Goal: Task Accomplishment & Management: Complete application form

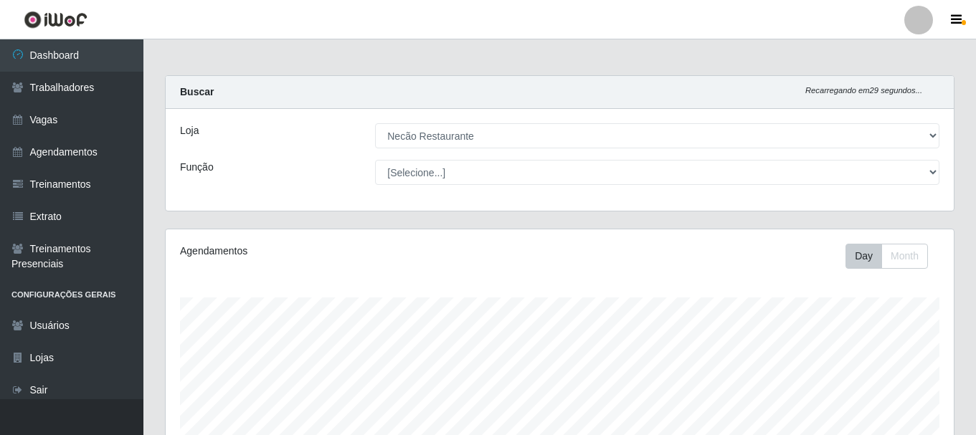
select select "334"
click at [97, 139] on link "Agendamentos" at bounding box center [71, 152] width 143 height 32
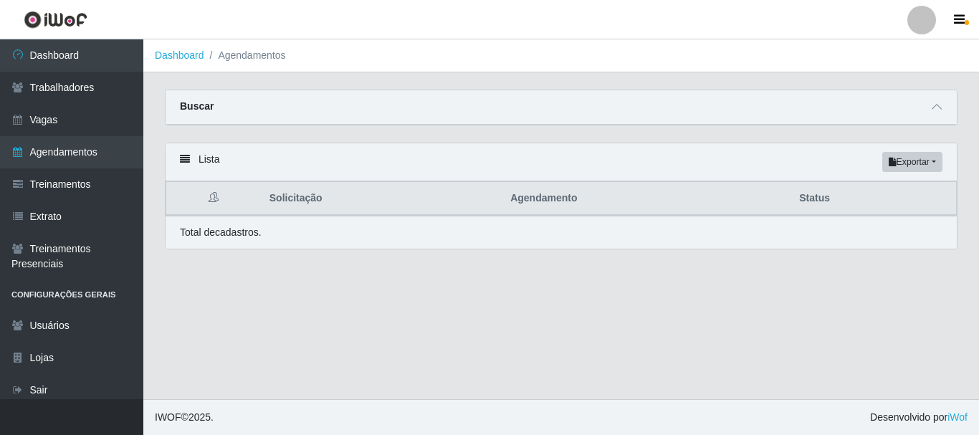
click at [927, 110] on div "Buscar" at bounding box center [561, 107] width 791 height 34
click at [934, 111] on icon at bounding box center [937, 107] width 10 height 10
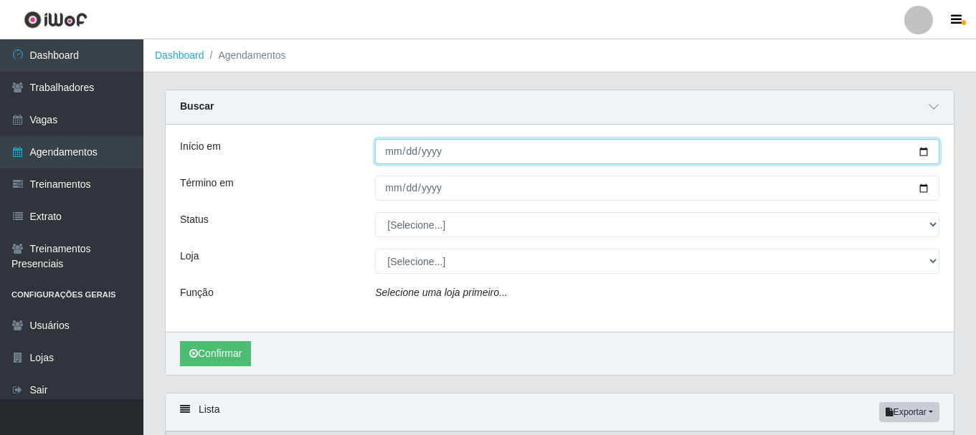
click at [927, 152] on input "Início em" at bounding box center [657, 151] width 564 height 25
type input "[DATE]"
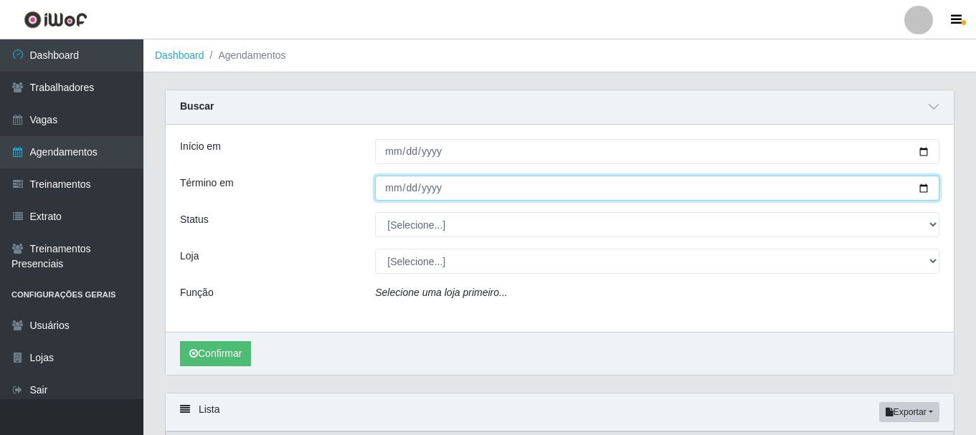
click at [925, 189] on input "Término em" at bounding box center [657, 188] width 564 height 25
type input "[DATE]"
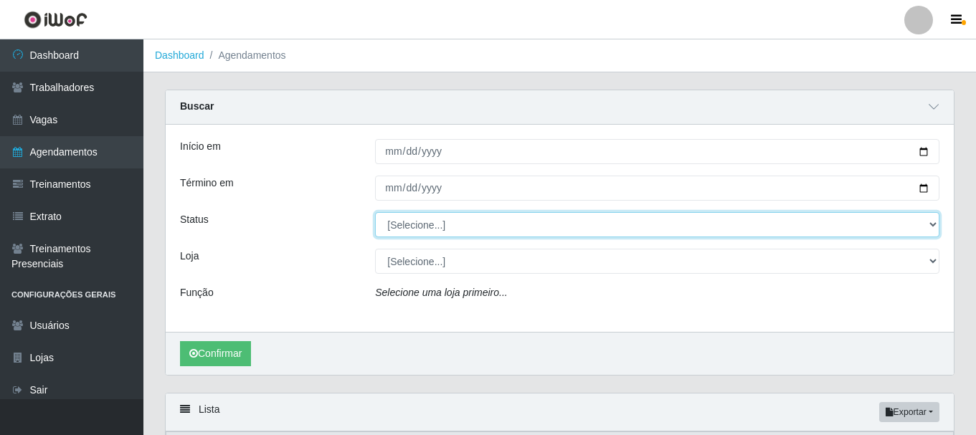
click at [520, 231] on select "[Selecione...] AGENDADO AGUARDANDO LIBERAR EM ANDAMENTO EM REVISÃO FINALIZADO C…" at bounding box center [657, 224] width 564 height 25
select select "AGENDADO"
click at [375, 213] on select "[Selecione...] AGENDADO AGUARDANDO LIBERAR EM ANDAMENTO EM REVISÃO FINALIZADO C…" at bounding box center [657, 224] width 564 height 25
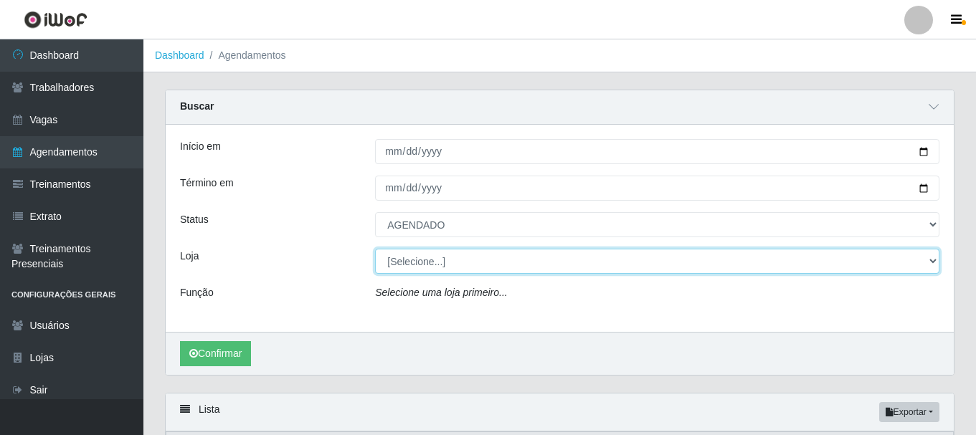
click at [475, 265] on select "[Selecione...] Necão Restaurante" at bounding box center [657, 261] width 564 height 25
select select "334"
click at [375, 249] on select "[Selecione...] Necão Restaurante" at bounding box center [657, 261] width 564 height 25
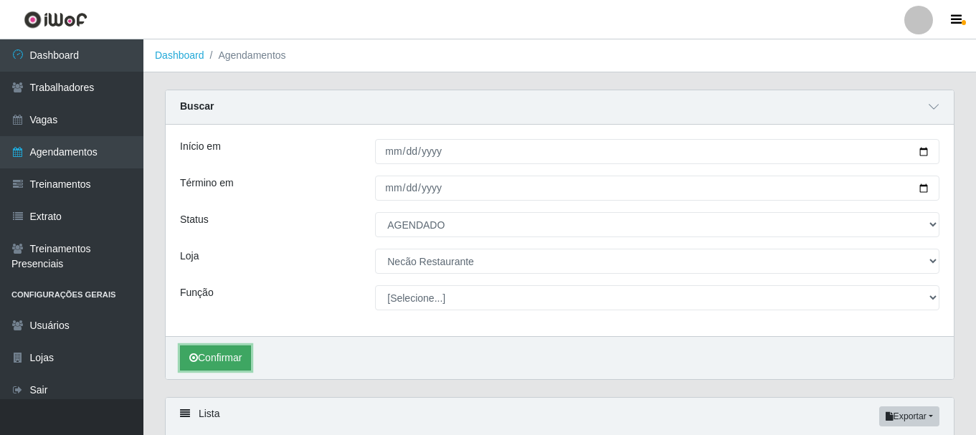
click at [199, 358] on button "Confirmar" at bounding box center [215, 358] width 71 height 25
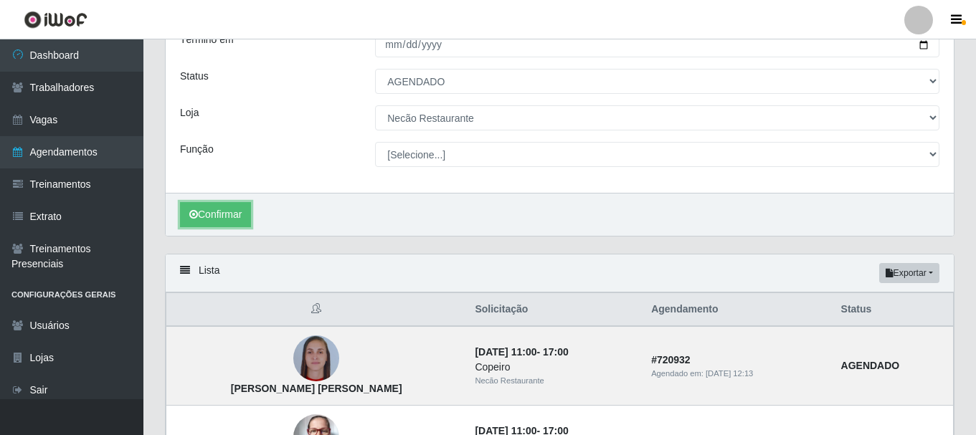
scroll to position [287, 0]
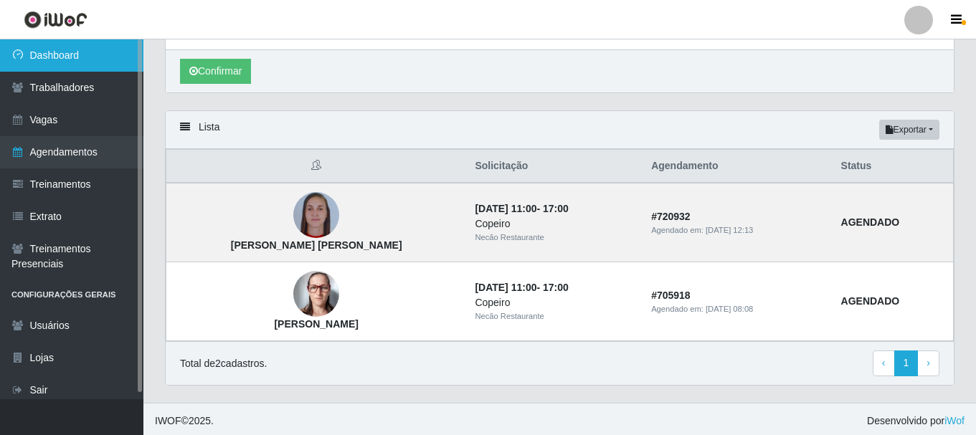
click at [125, 44] on link "Dashboard" at bounding box center [71, 55] width 143 height 32
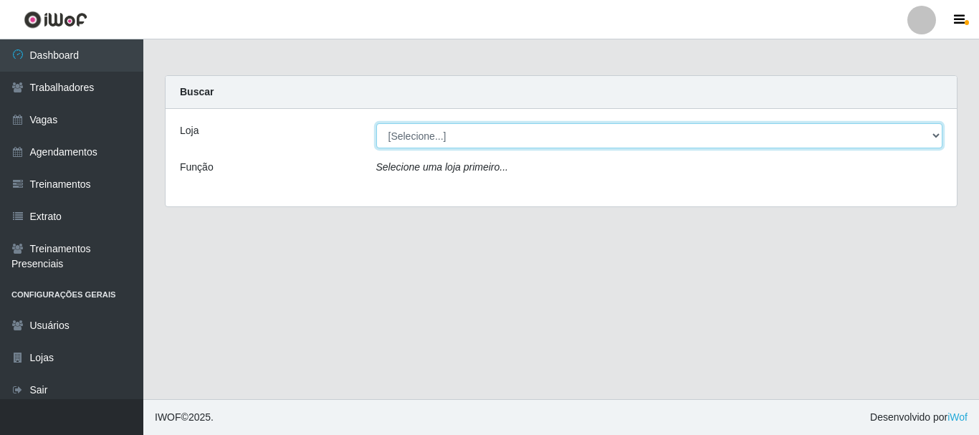
click at [684, 138] on select "[Selecione...] Necão Restaurante" at bounding box center [659, 135] width 567 height 25
select select "334"
click at [376, 123] on select "[Selecione...] Necão Restaurante" at bounding box center [659, 135] width 567 height 25
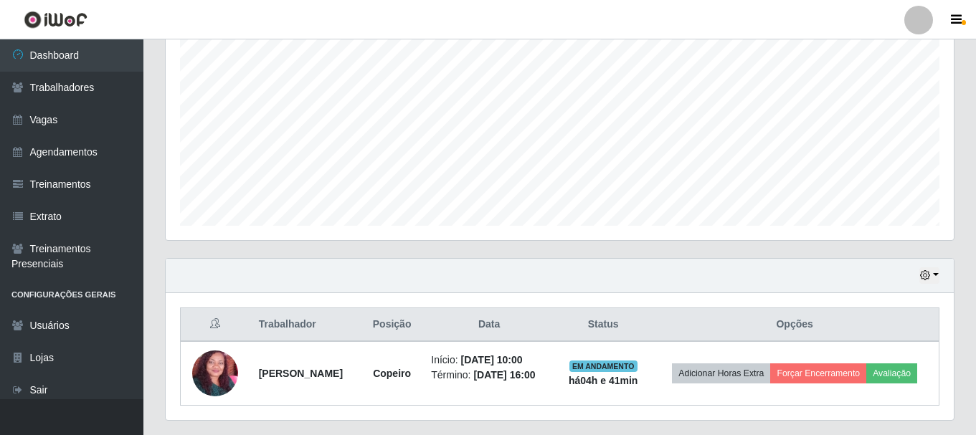
scroll to position [325, 0]
